Goal: Transaction & Acquisition: Purchase product/service

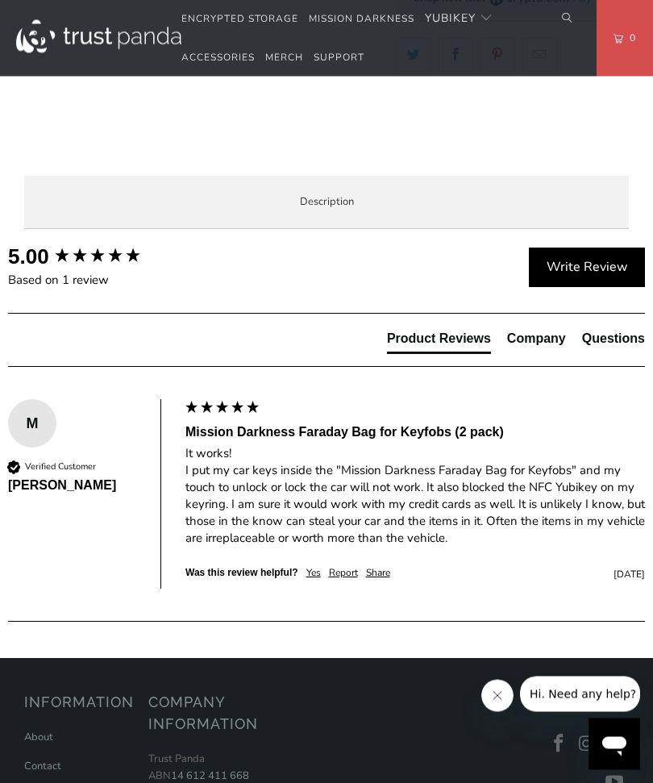
scroll to position [642, 0]
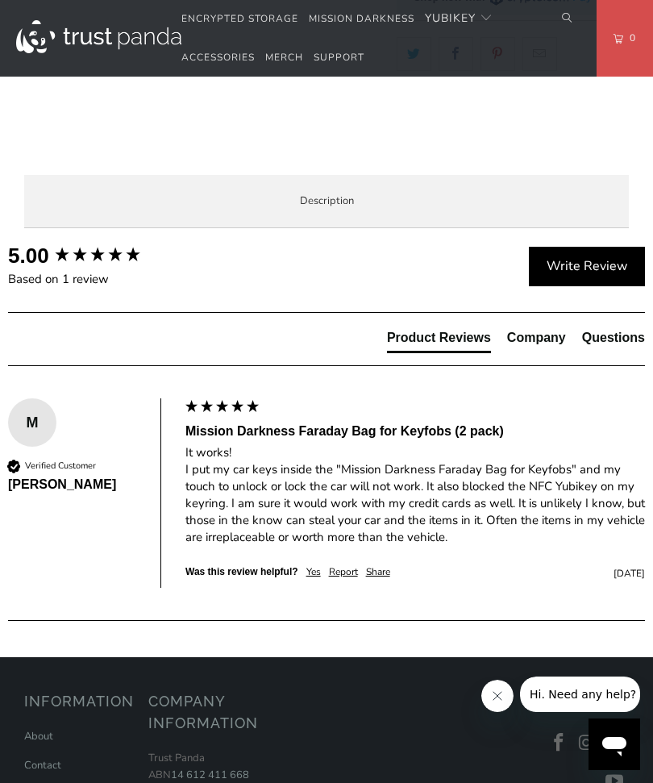
click at [0, 0] on div "Product Features" at bounding box center [0, 0] width 0 height 0
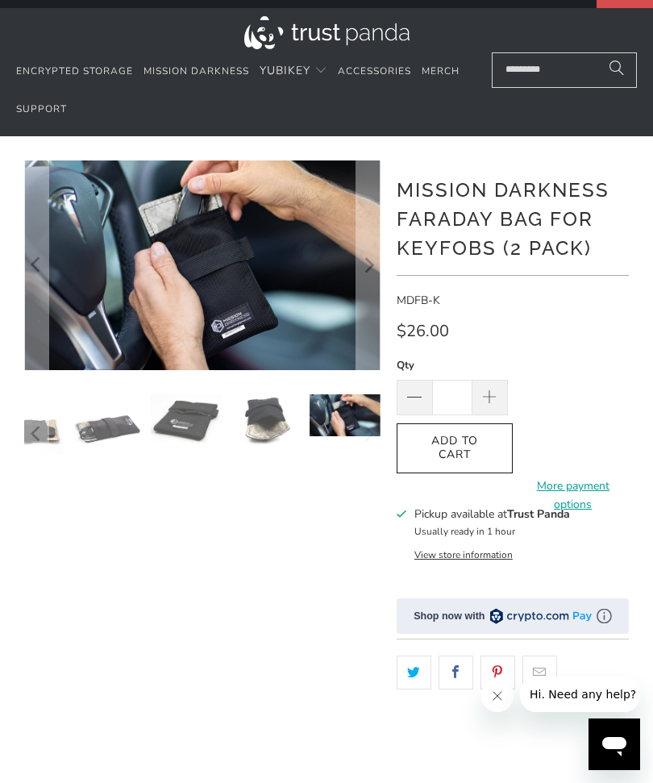
scroll to position [0, 0]
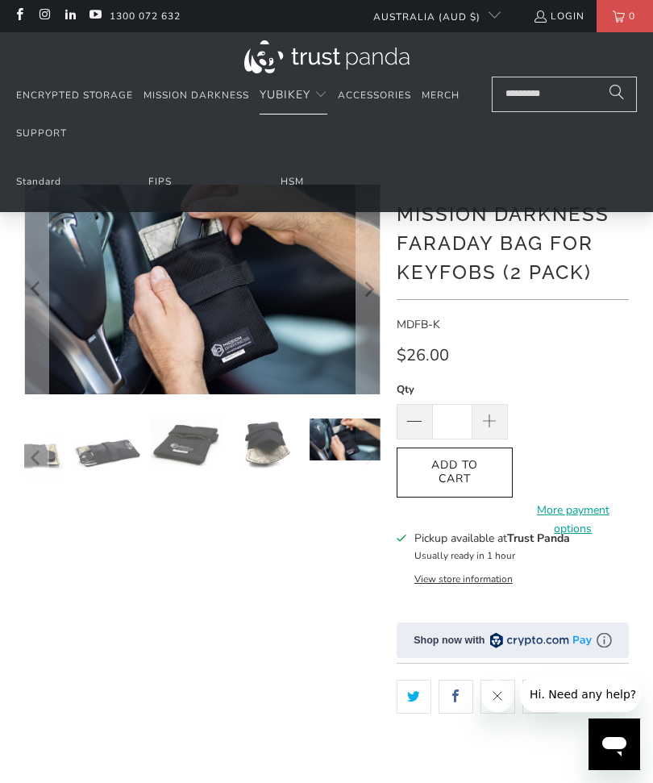
click at [206, 87] on link "Mission Darkness" at bounding box center [196, 96] width 106 height 38
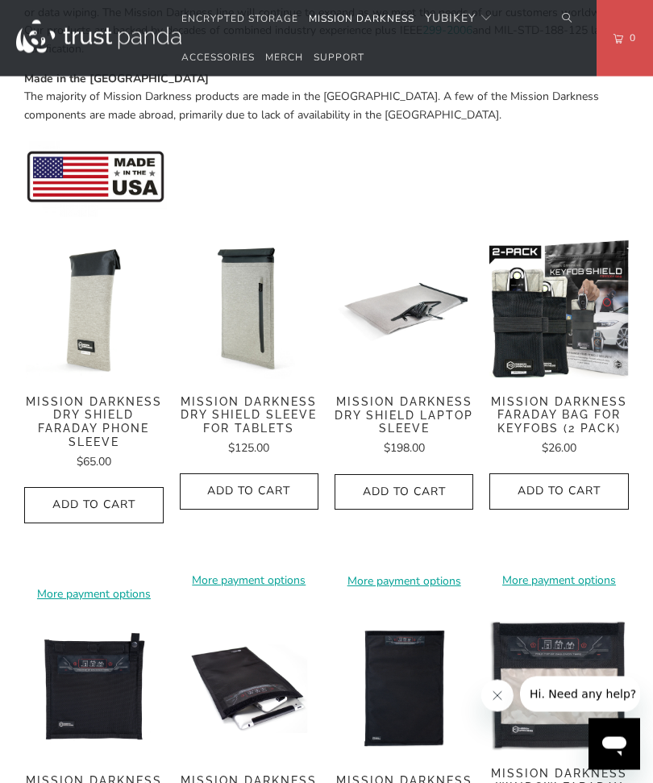
scroll to position [683, 0]
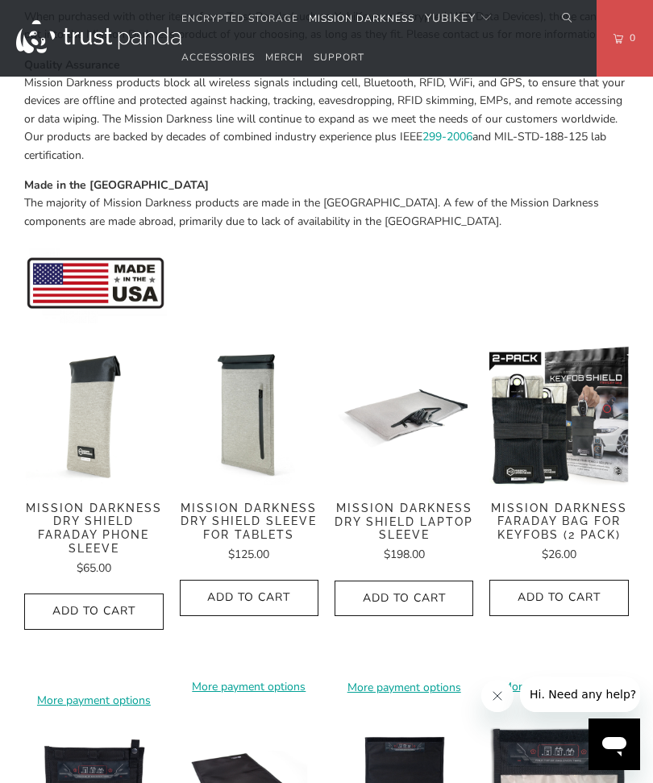
click at [574, 597] on span "Add to Cart" at bounding box center [558, 598] width 105 height 14
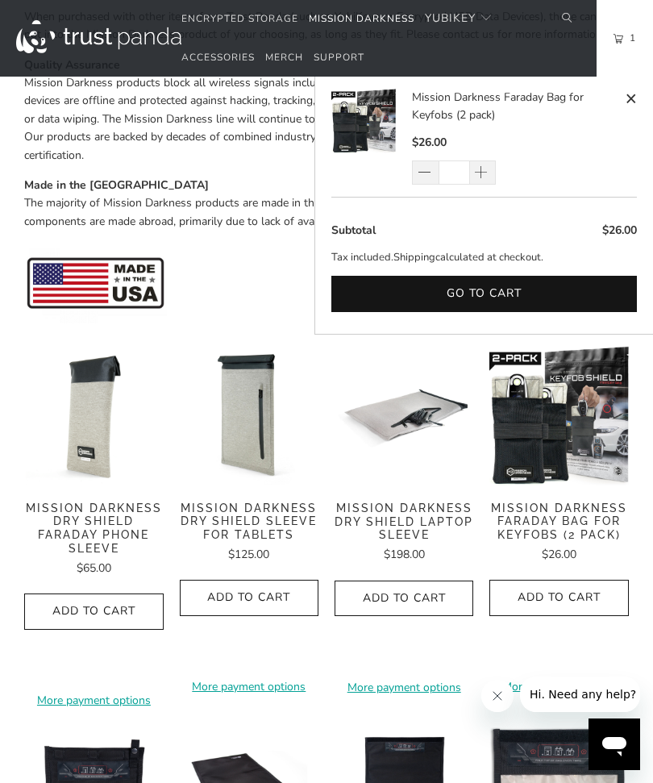
click at [575, 276] on button "Go to cart" at bounding box center [483, 294] width 305 height 36
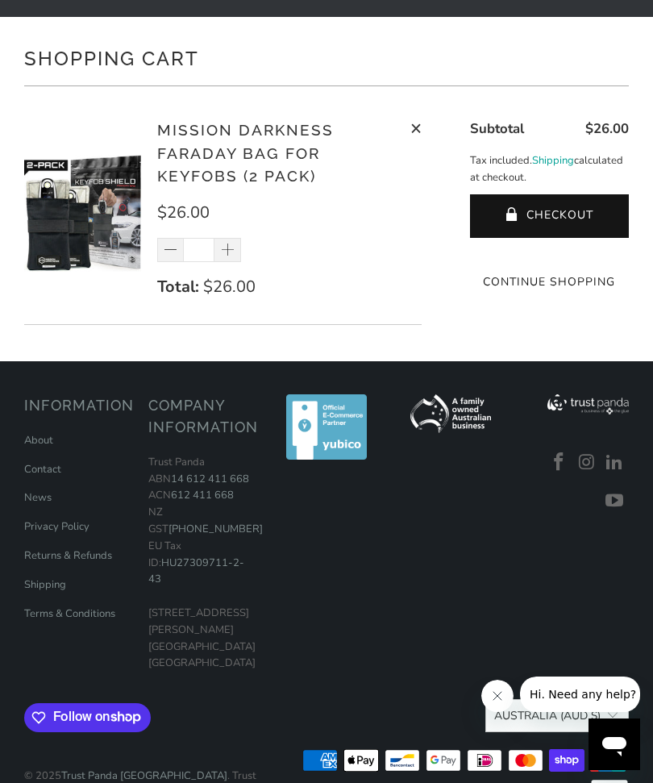
scroll to position [155, 0]
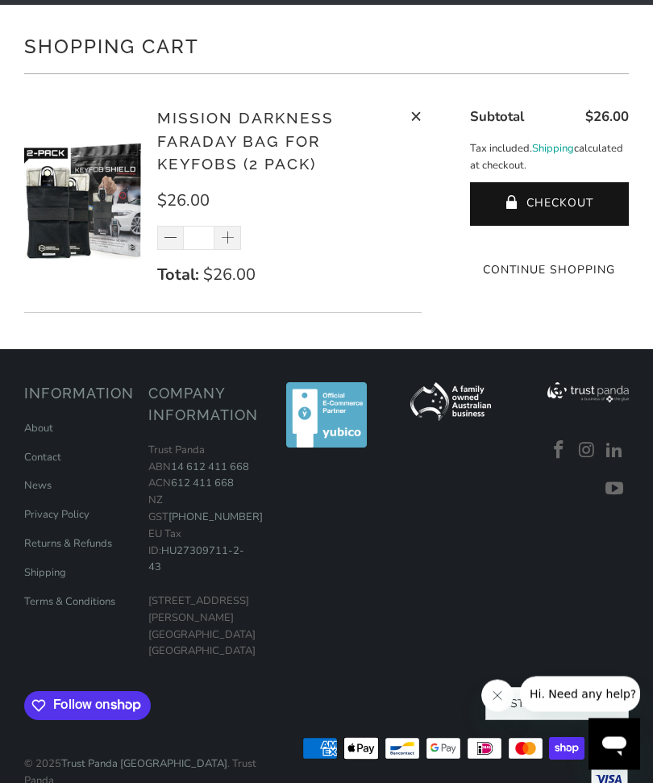
click at [71, 467] on p "Contact" at bounding box center [78, 458] width 108 height 17
click at [58, 465] on link "Contact" at bounding box center [42, 458] width 37 height 15
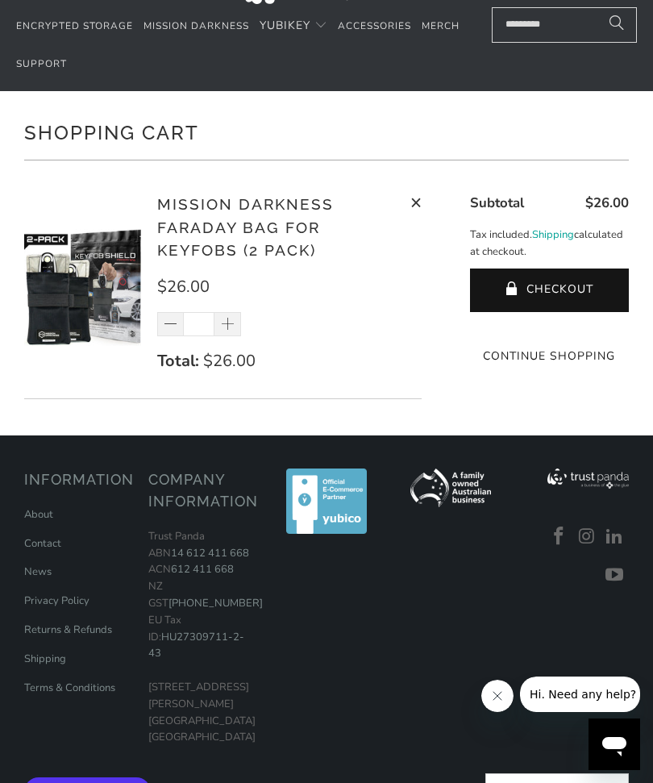
scroll to position [0, 0]
